Goal: Information Seeking & Learning: Learn about a topic

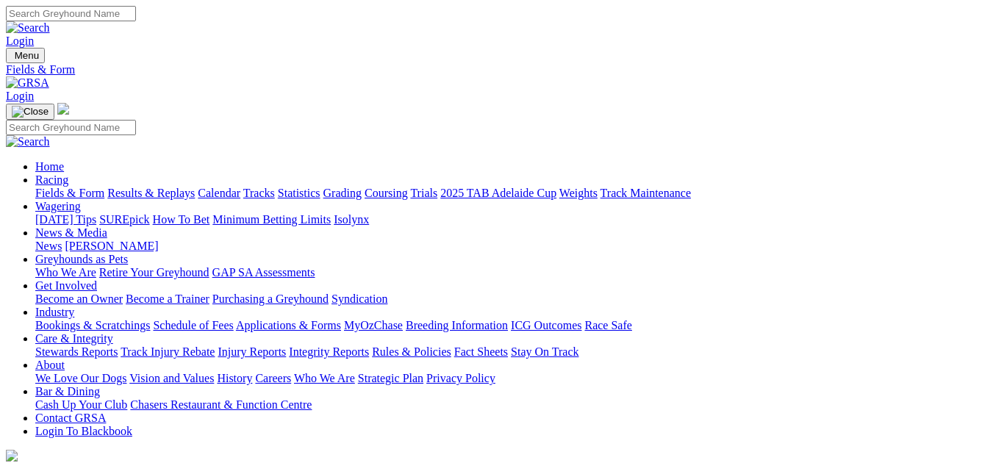
click at [77, 187] on link "Fields & Form" at bounding box center [69, 193] width 69 height 12
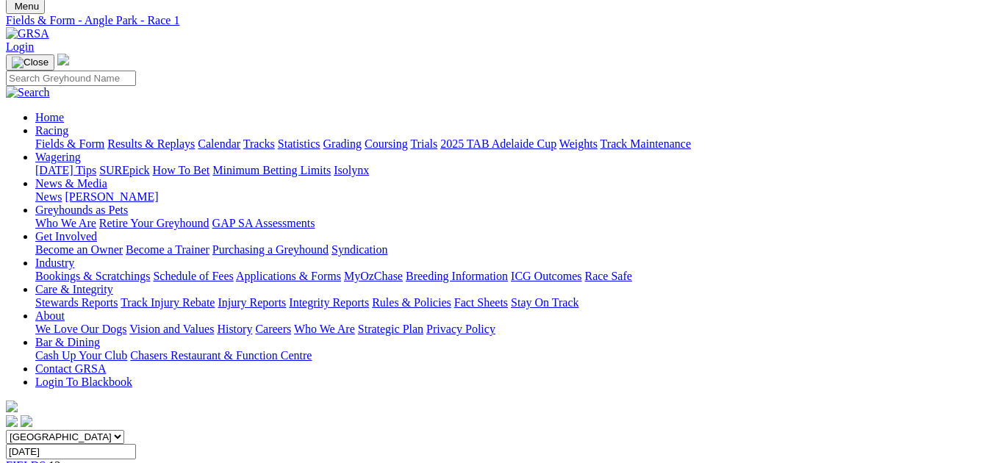
scroll to position [147, 0]
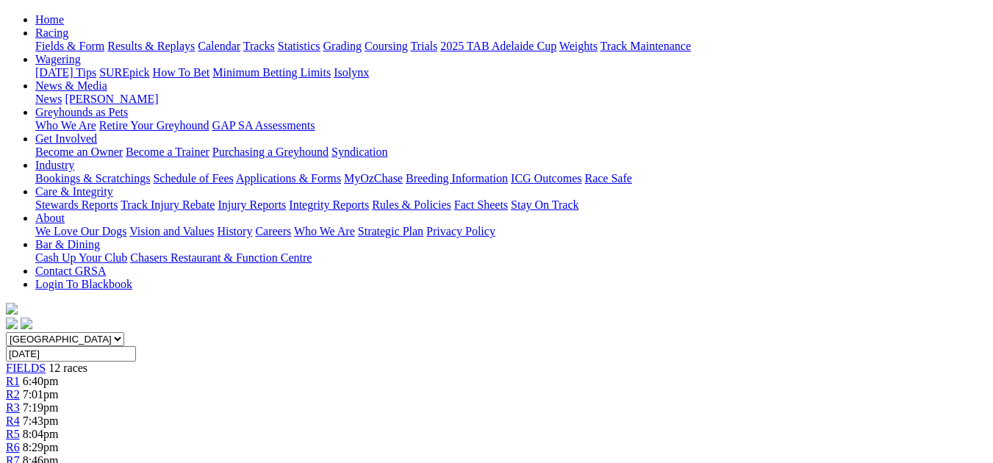
click at [59, 401] on span "7:19pm" at bounding box center [41, 407] width 36 height 12
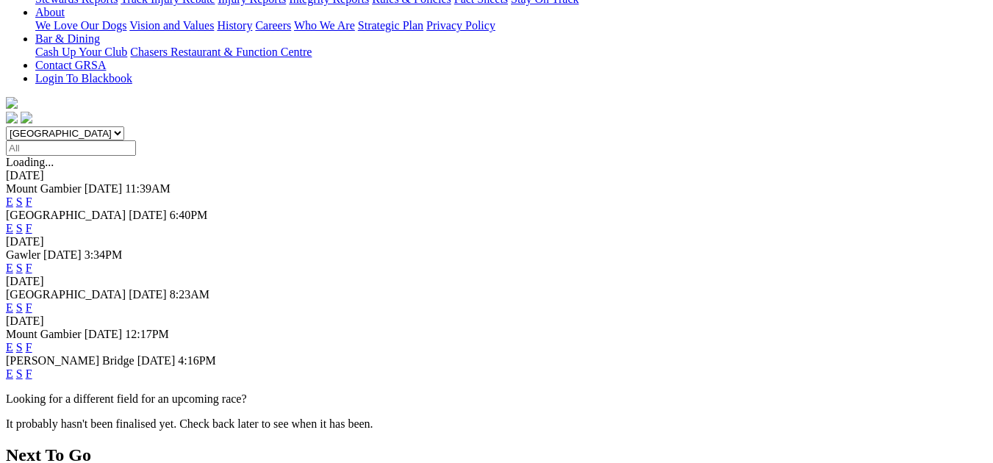
scroll to position [382, 0]
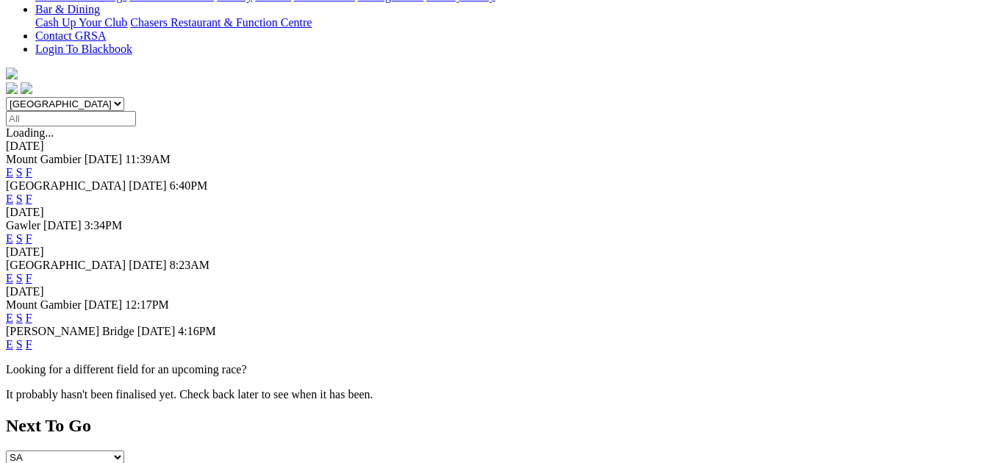
click at [32, 338] on link "F" at bounding box center [29, 344] width 7 height 12
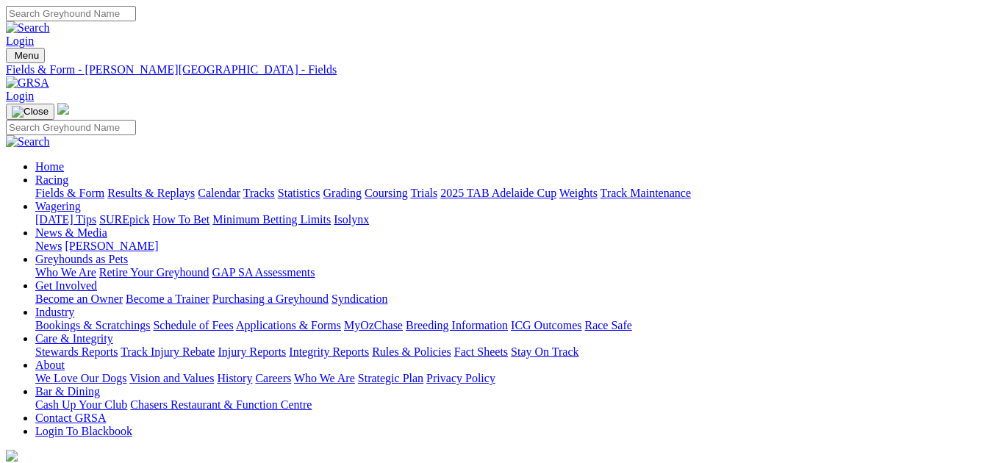
click at [71, 187] on link "Fields & Form" at bounding box center [69, 193] width 69 height 12
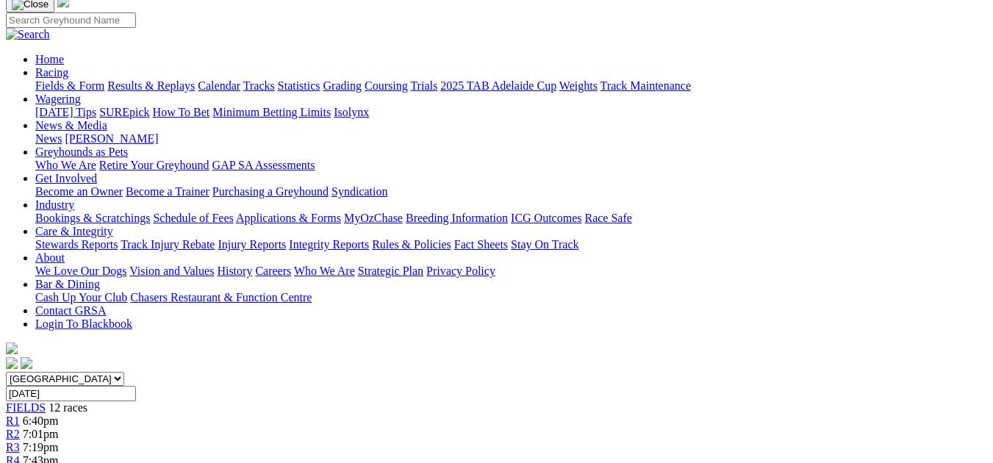
scroll to position [118, 0]
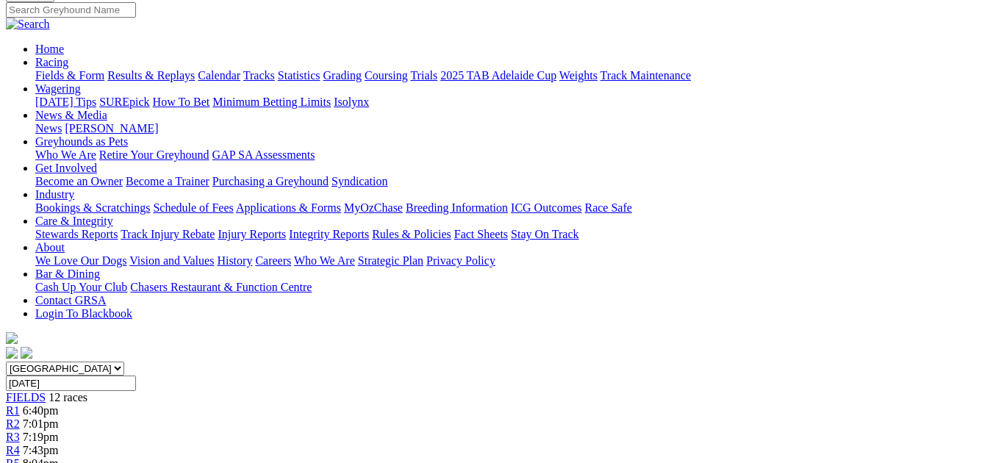
click at [59, 431] on span "7:19pm" at bounding box center [41, 437] width 36 height 12
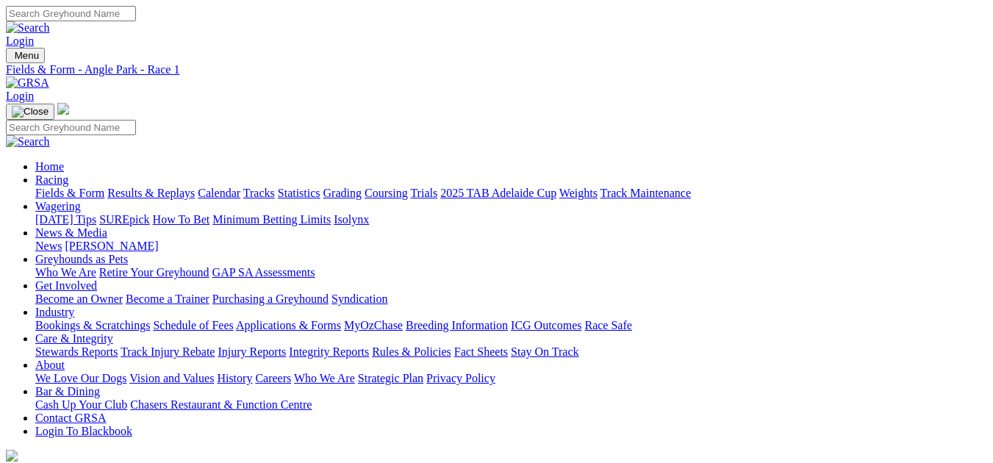
click at [47, 187] on link "Fields & Form" at bounding box center [69, 193] width 69 height 12
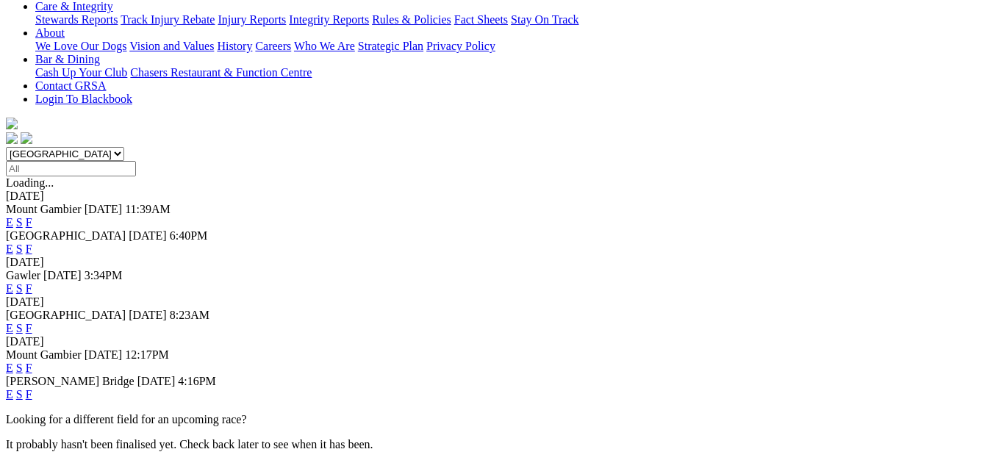
scroll to position [334, 0]
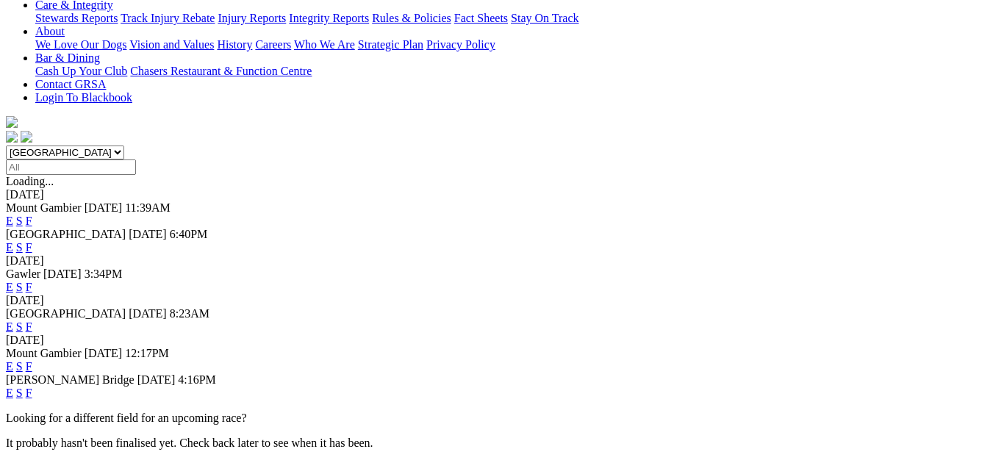
click at [13, 387] on link "E" at bounding box center [9, 393] width 7 height 12
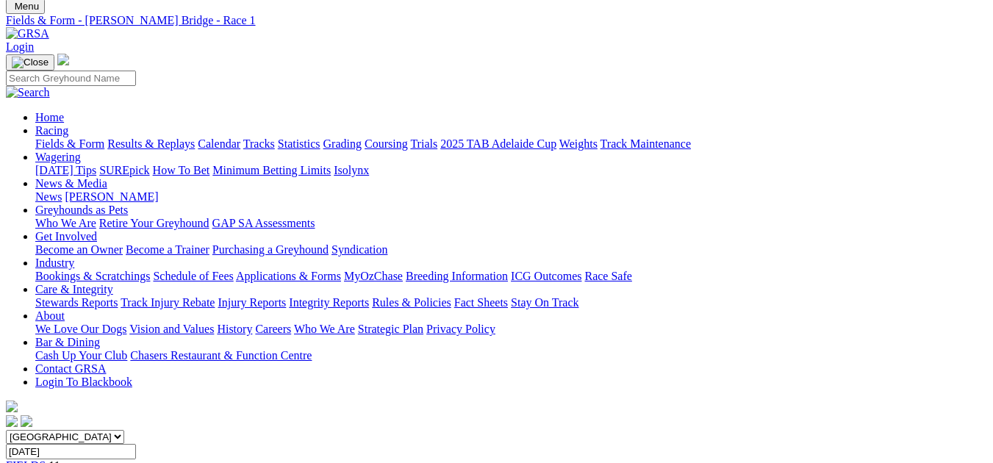
scroll to position [20, 0]
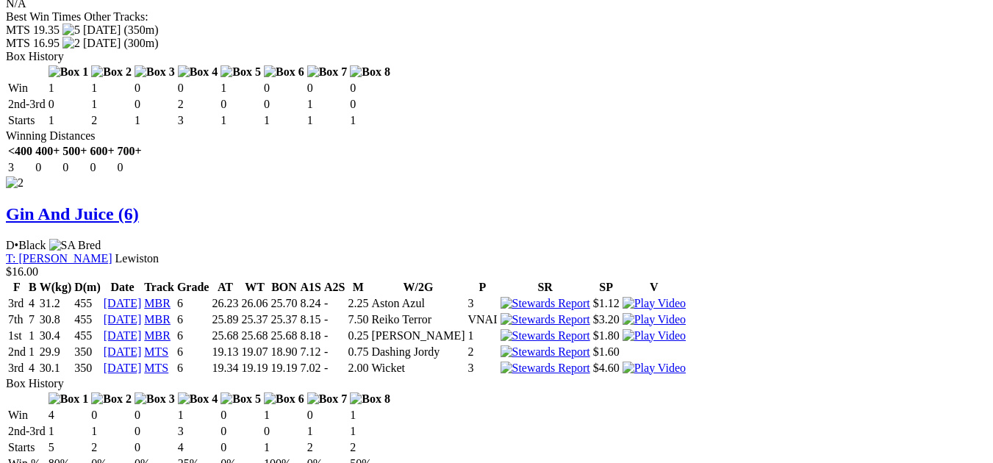
scroll to position [1952, 0]
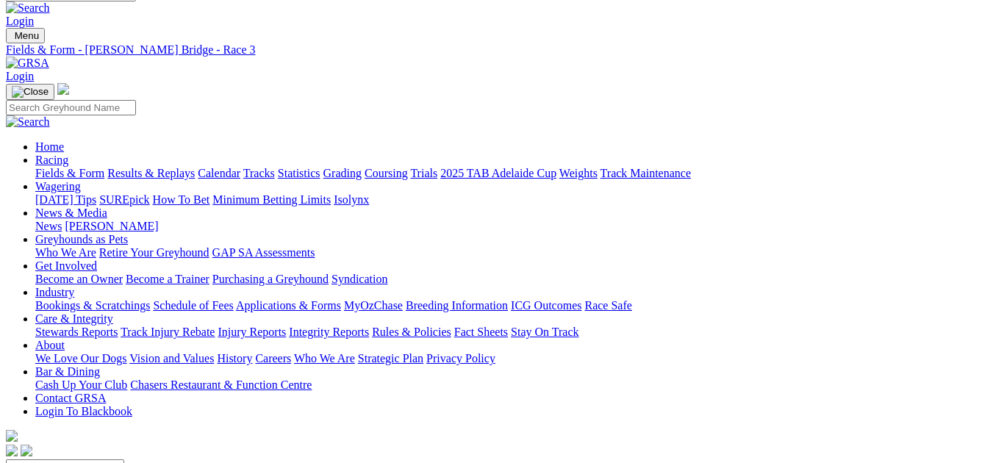
scroll to position [0, 0]
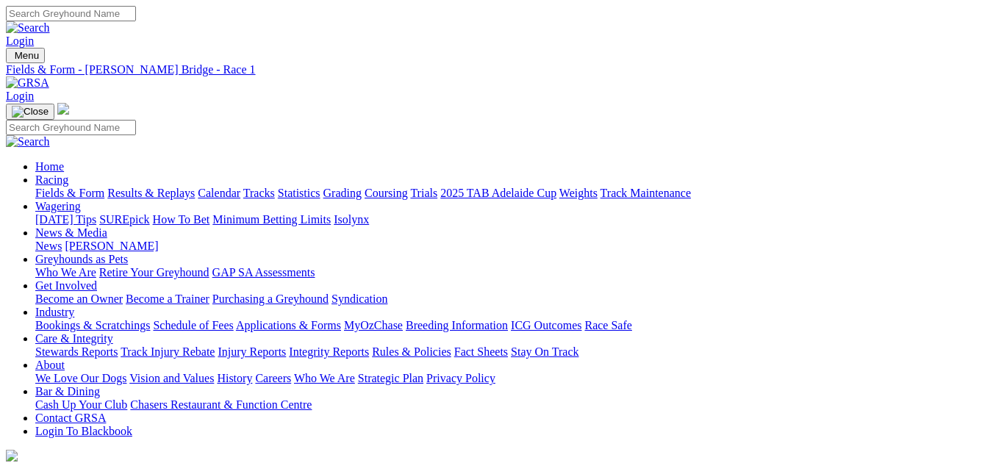
scroll to position [20, 0]
